Goal: Information Seeking & Learning: Learn about a topic

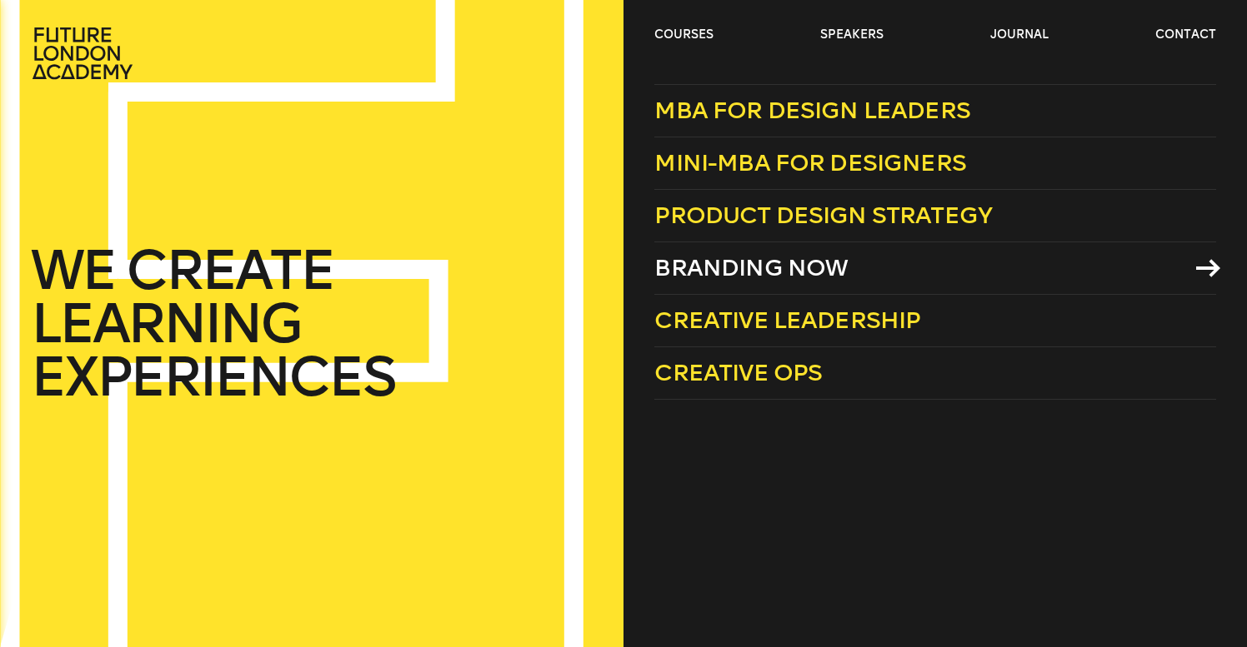
click at [842, 257] on span "Branding Now" at bounding box center [750, 267] width 193 height 27
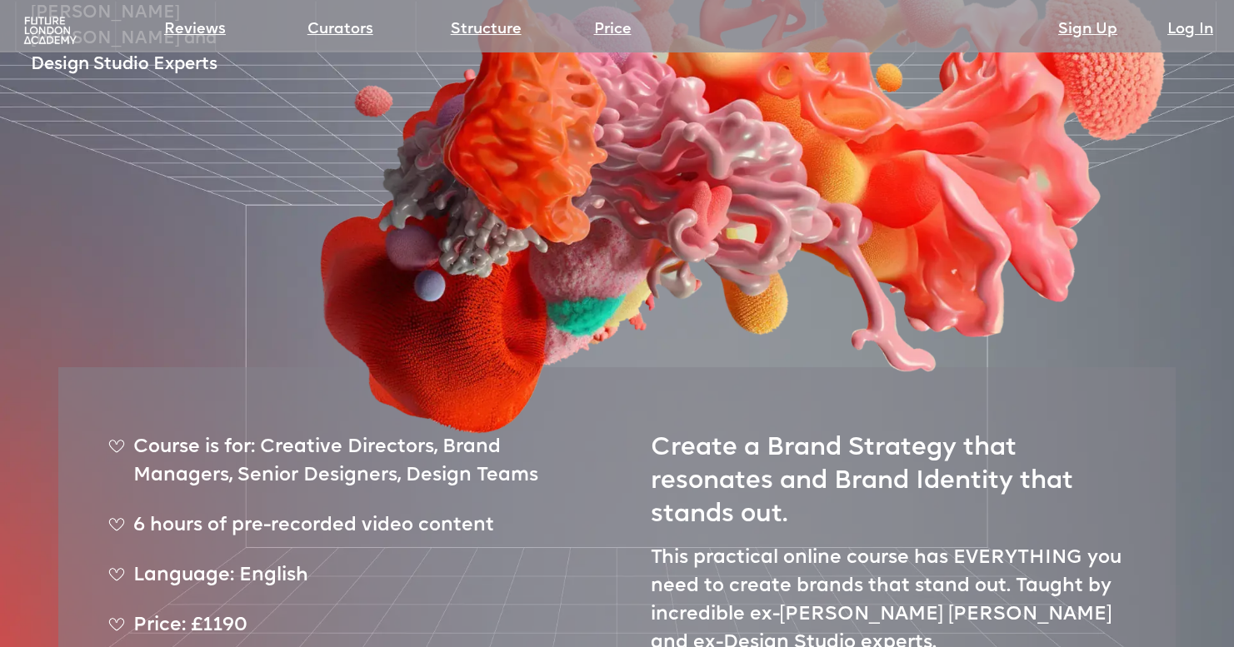
scroll to position [584, 0]
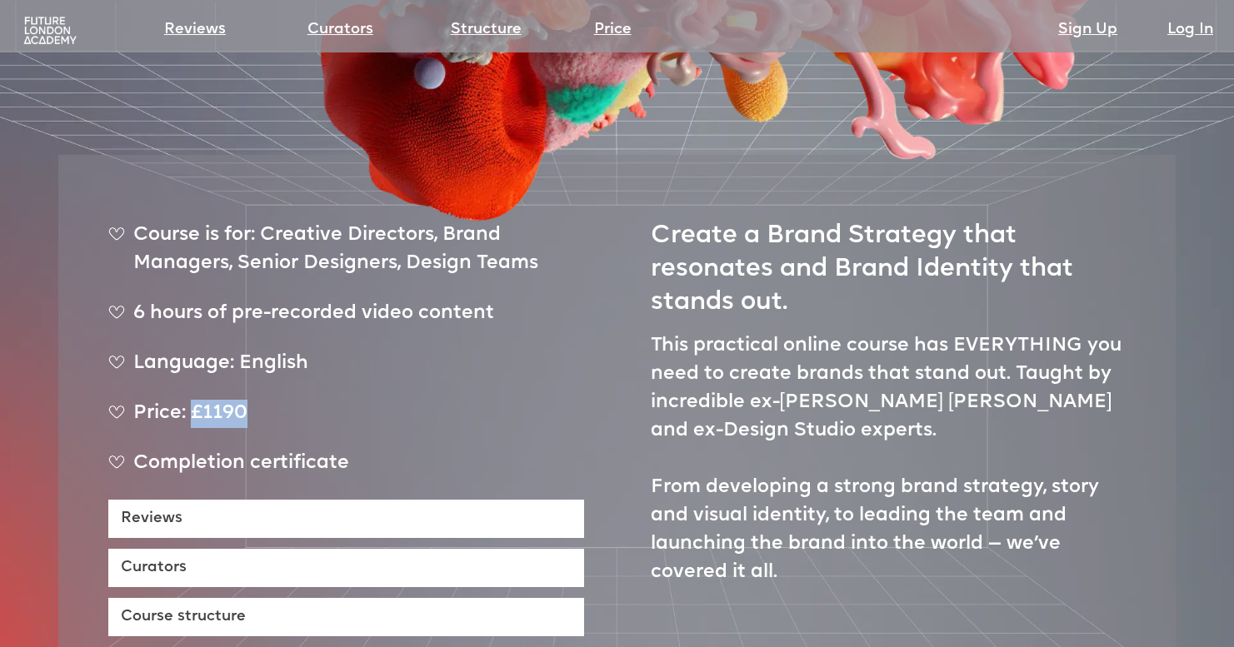
drag, startPoint x: 250, startPoint y: 364, endPoint x: 192, endPoint y: 363, distance: 58.3
click at [192, 400] on div "Price: £1190" at bounding box center [346, 421] width 476 height 42
copy div "£1190"
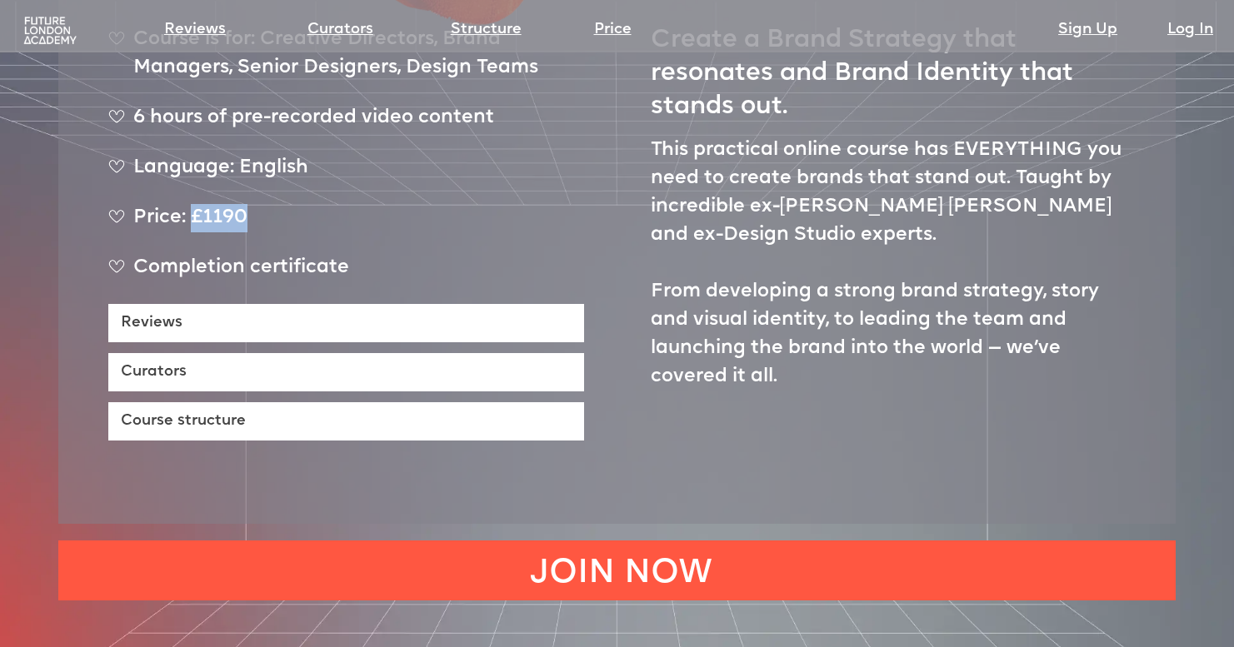
scroll to position [821, 0]
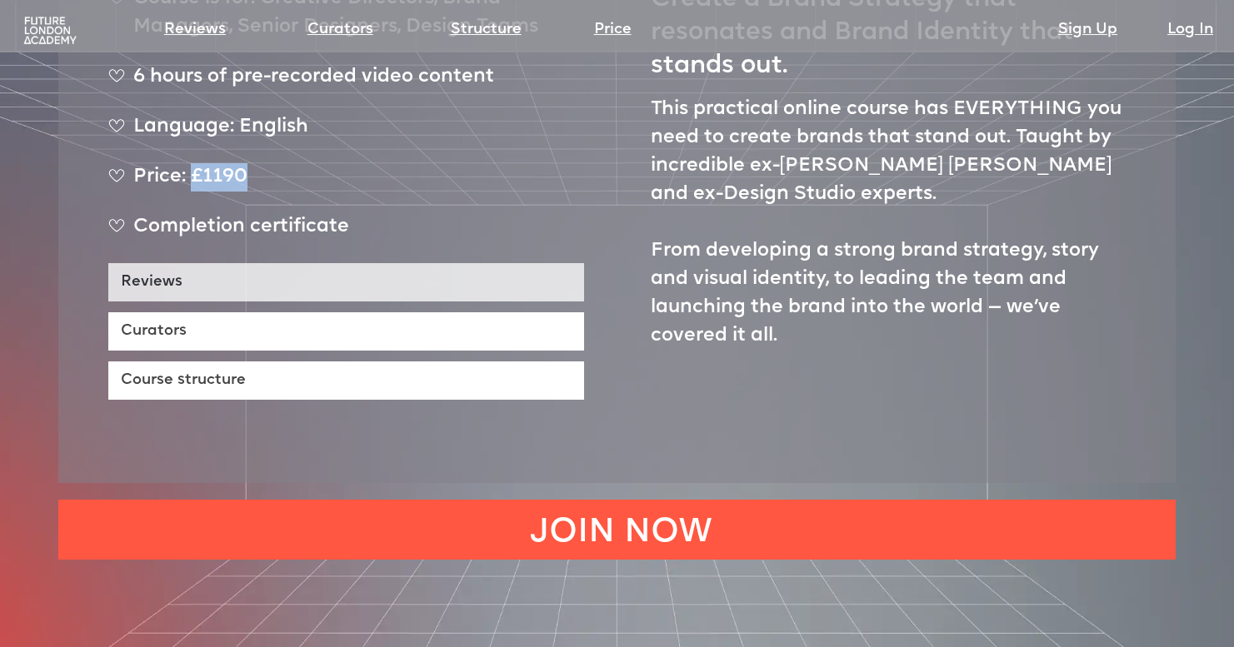
click at [452, 263] on link "Reviews" at bounding box center [346, 282] width 476 height 38
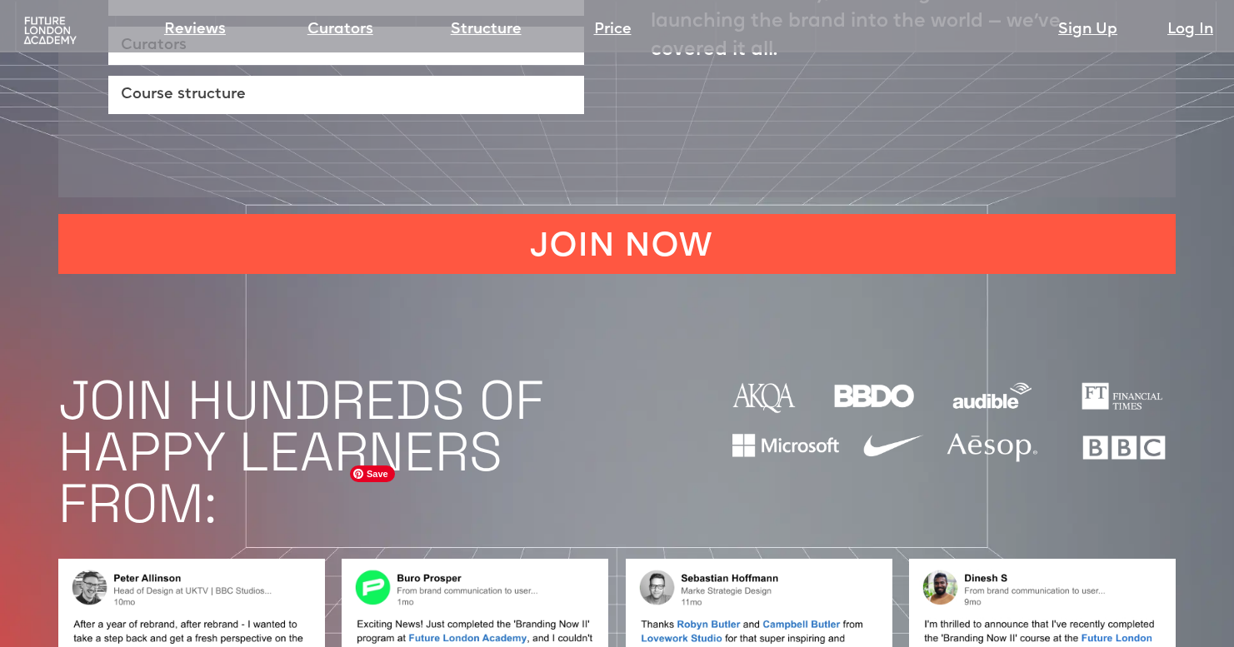
scroll to position [767, 0]
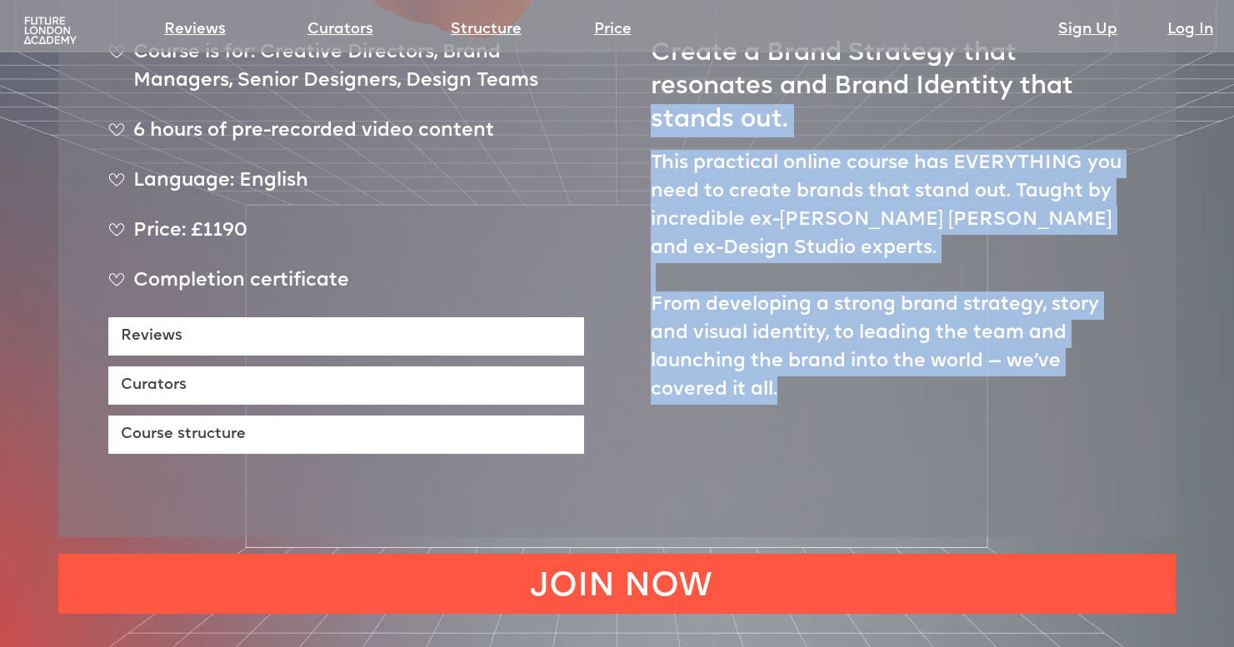
drag, startPoint x: 647, startPoint y: 69, endPoint x: 842, endPoint y: 333, distance: 327.8
click at [842, 333] on div "Course is for: Creative Directors, Brand Managers, Senior Designers, Design Tea…" at bounding box center [616, 255] width 1117 height 565
click at [1062, 297] on p "This practical online course has EVERYTHING you need to create brands that stan…" at bounding box center [889, 277] width 476 height 255
drag, startPoint x: 641, startPoint y: 69, endPoint x: 887, endPoint y: 363, distance: 383.9
click at [887, 363] on div "Course is for: Creative Directors, Brand Managers, Senior Designers, Design Tea…" at bounding box center [616, 255] width 1117 height 565
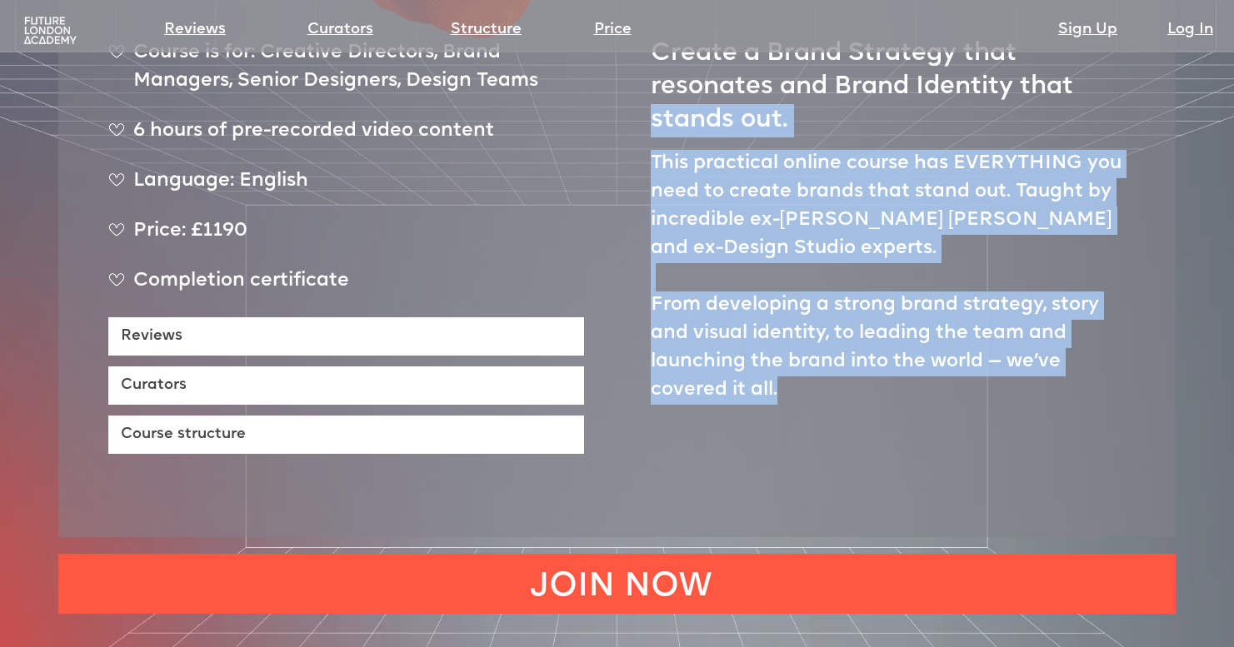
click at [864, 291] on p "This practical online course has EVERYTHING you need to create brands that stan…" at bounding box center [889, 277] width 476 height 255
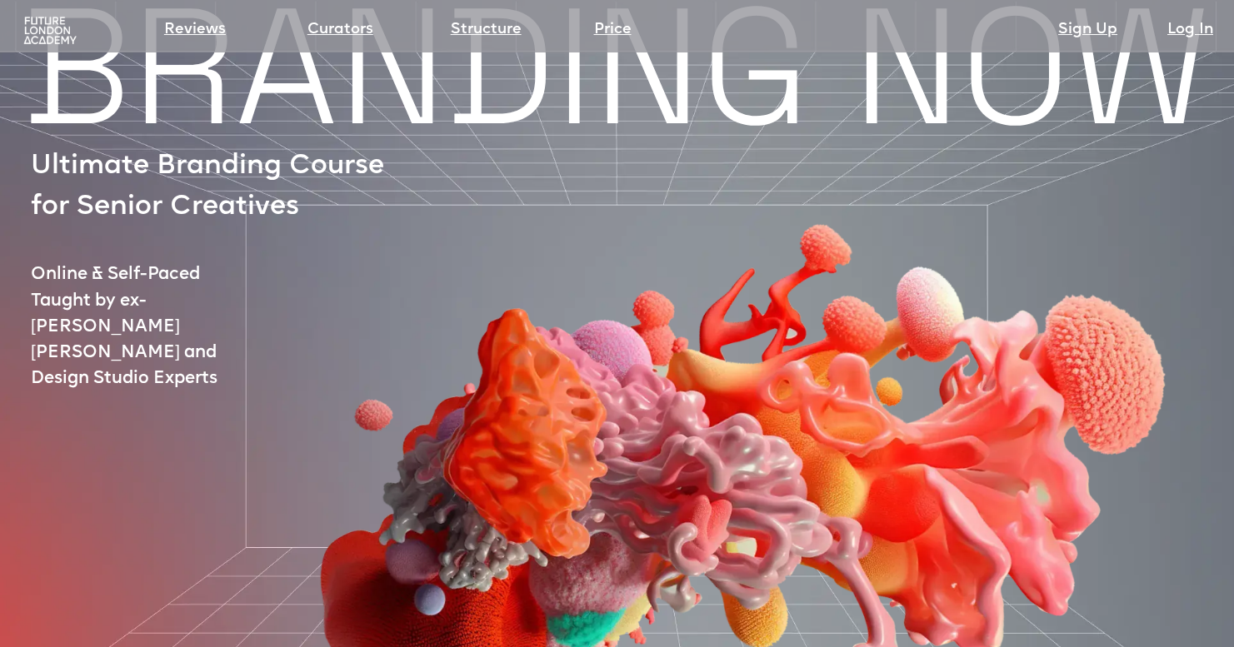
scroll to position [0, 0]
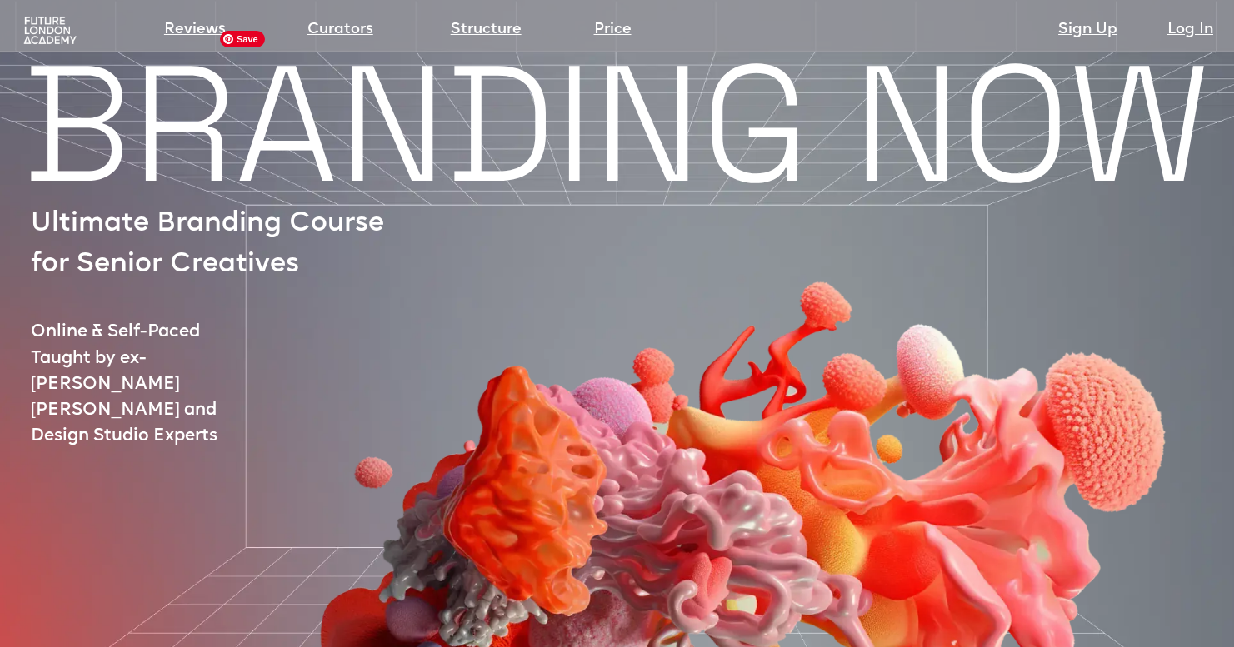
click at [528, 150] on img at bounding box center [732, 445] width 1040 height 747
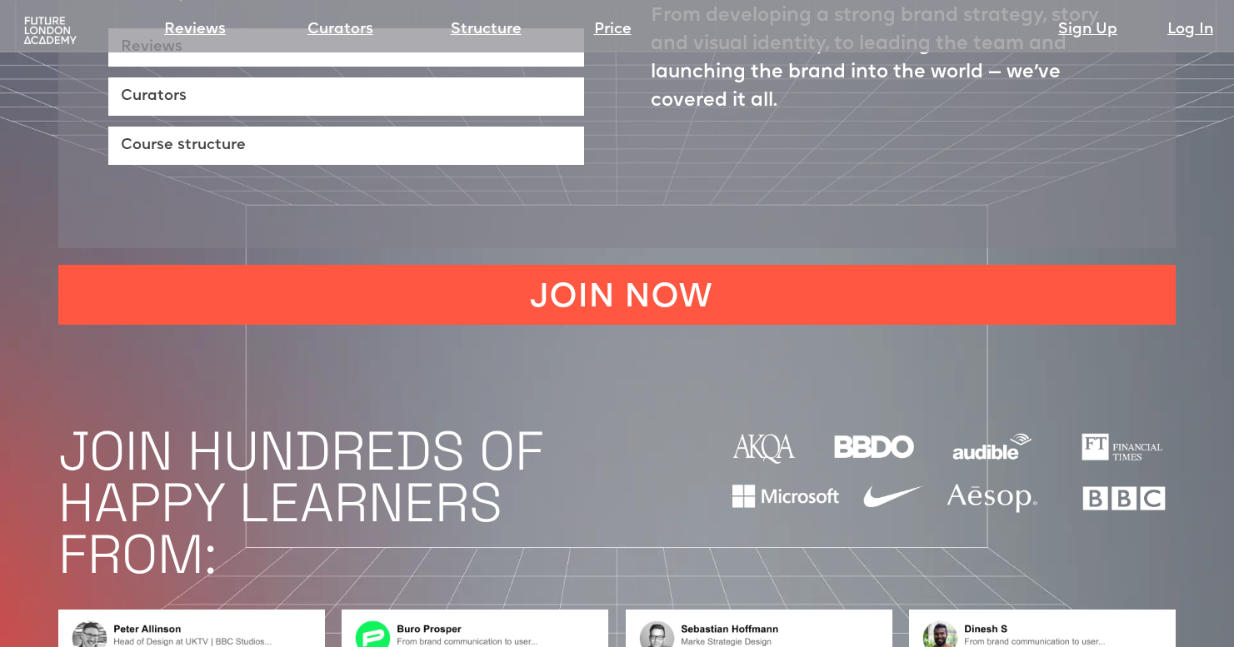
scroll to position [1327, 0]
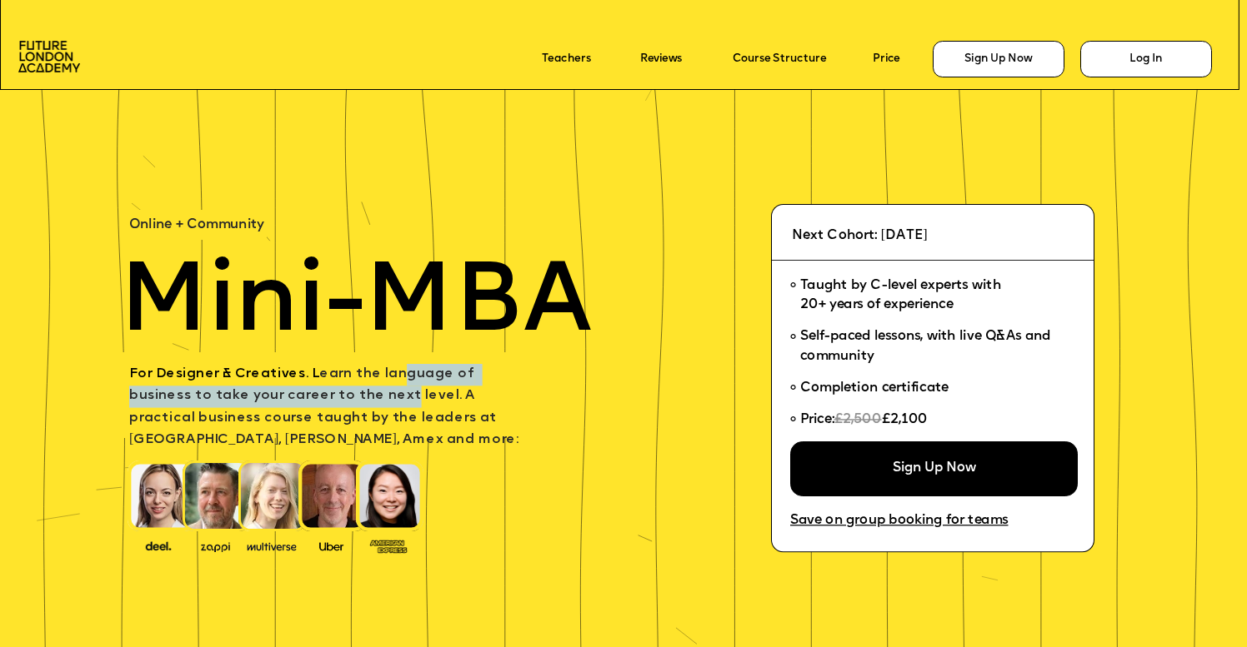
drag, startPoint x: 413, startPoint y: 372, endPoint x: 312, endPoint y: 402, distance: 105.0
click at [312, 402] on span "For Designer & Creatives. L earn the language of business to take your career t…" at bounding box center [323, 407] width 389 height 79
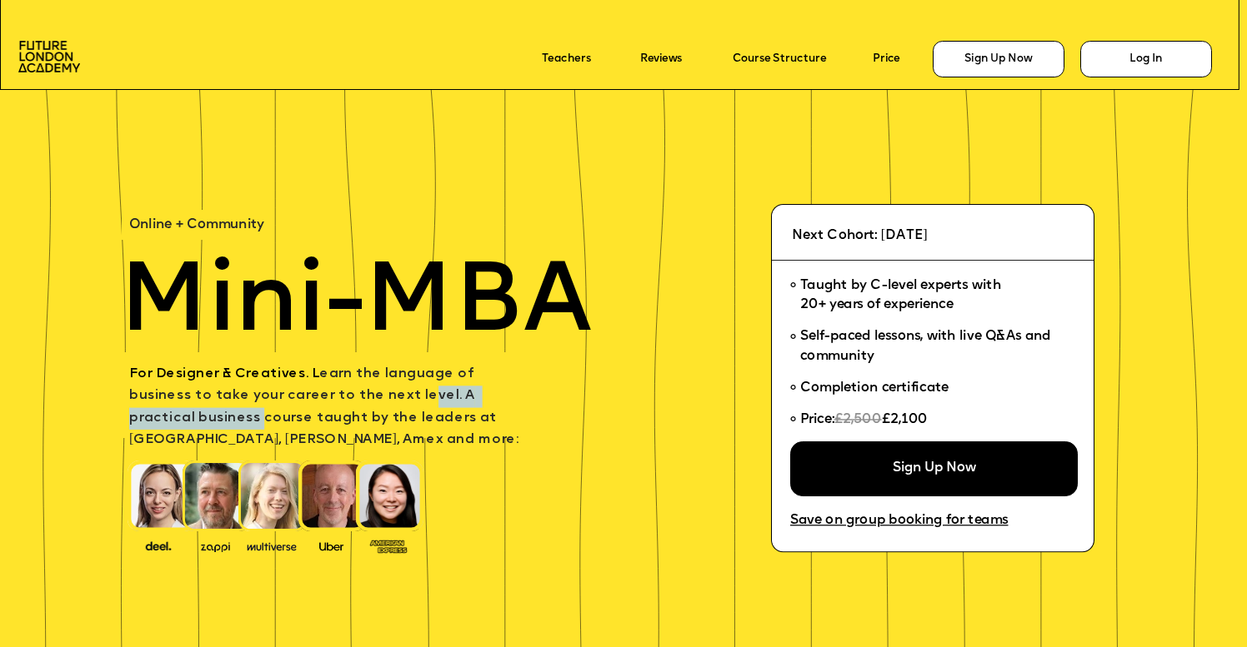
drag, startPoint x: 328, startPoint y: 400, endPoint x: 499, endPoint y: 402, distance: 170.8
click at [499, 402] on p "For Designer & Creatives. L earn the language of business to take your career t…" at bounding box center [331, 407] width 405 height 87
click at [494, 17] on icon at bounding box center [623, 43] width 1247 height 96
click at [59, 64] on img at bounding box center [49, 57] width 62 height 32
